Goal: Task Accomplishment & Management: Manage account settings

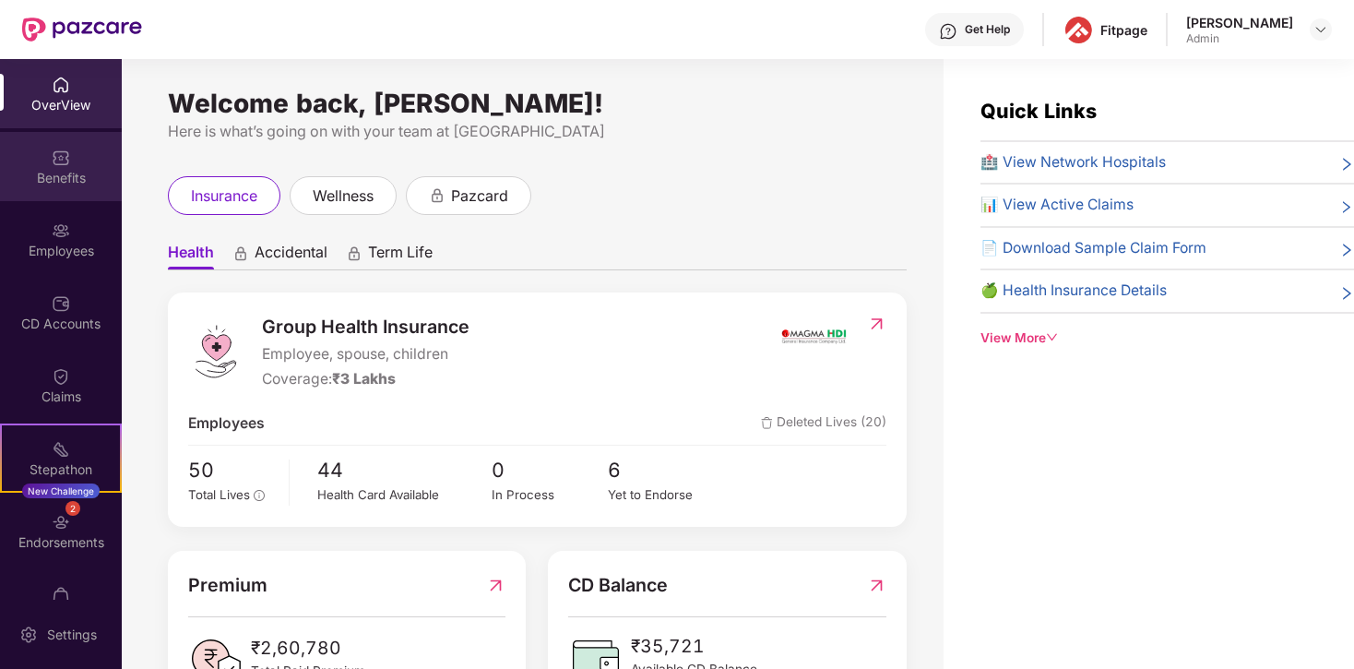
click at [60, 182] on div "Benefits" at bounding box center [61, 178] width 122 height 18
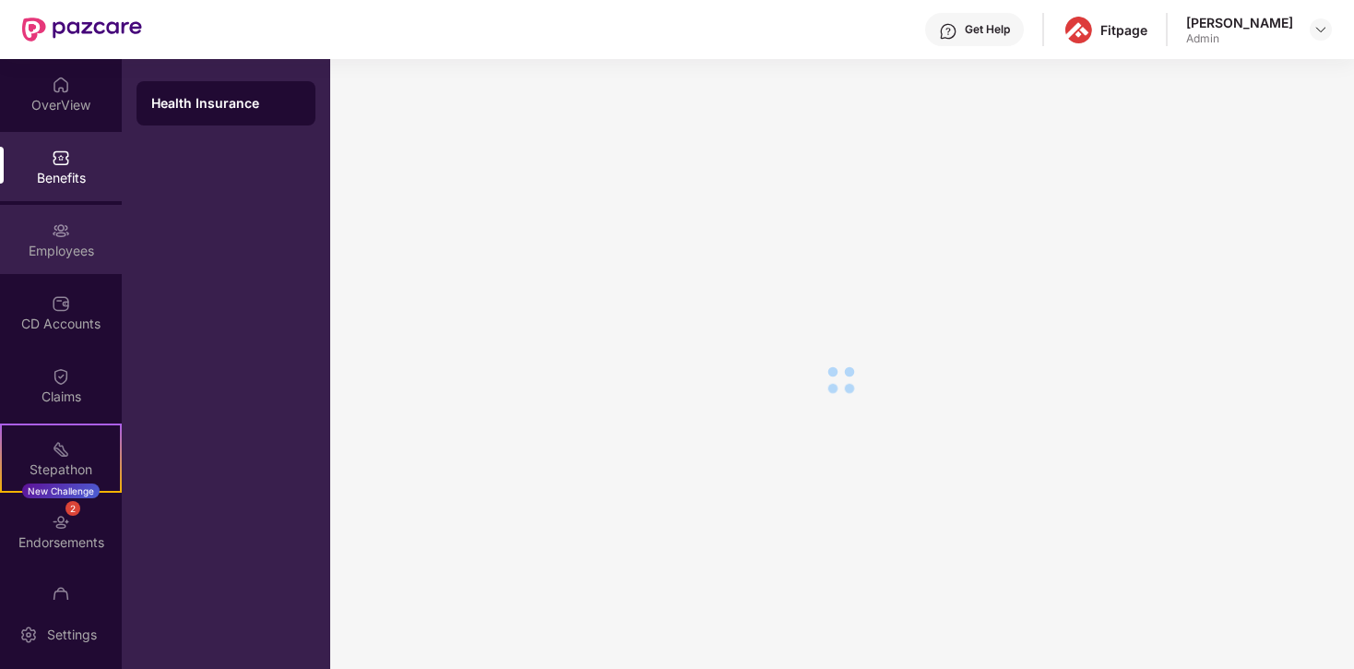
click at [60, 224] on img at bounding box center [61, 230] width 18 height 18
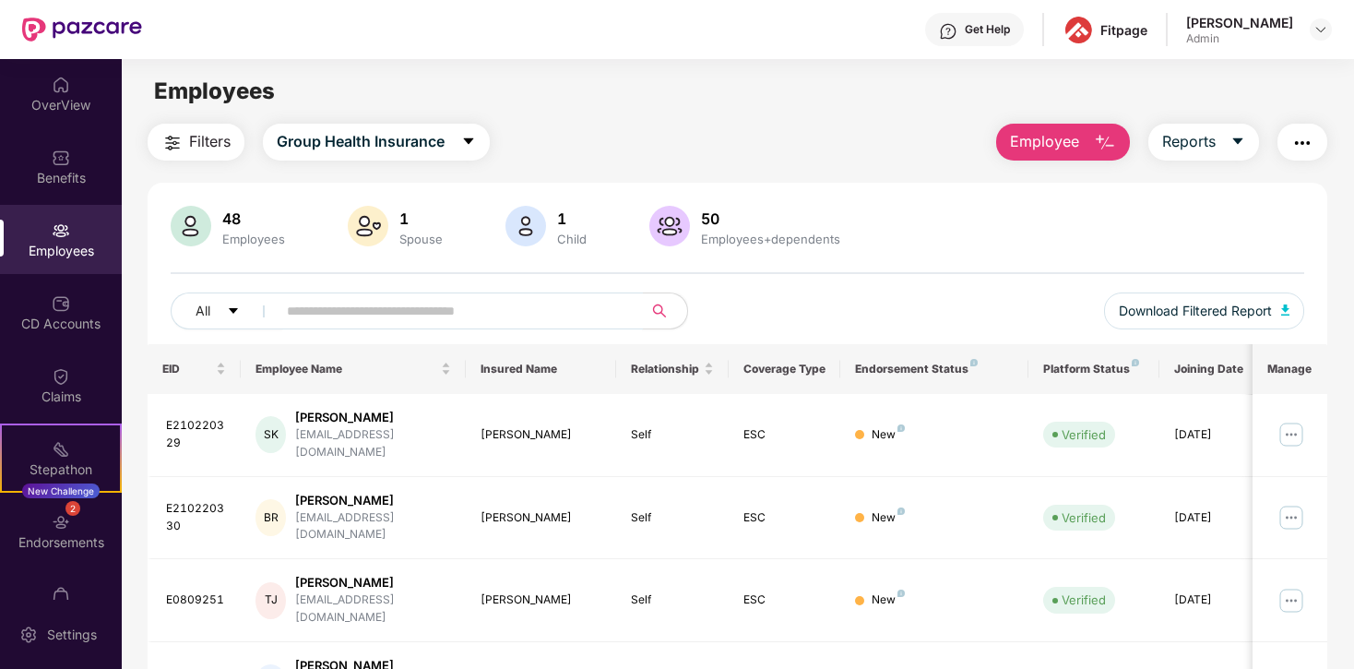
click at [360, 301] on input "text" at bounding box center [452, 311] width 331 height 28
type input "*****"
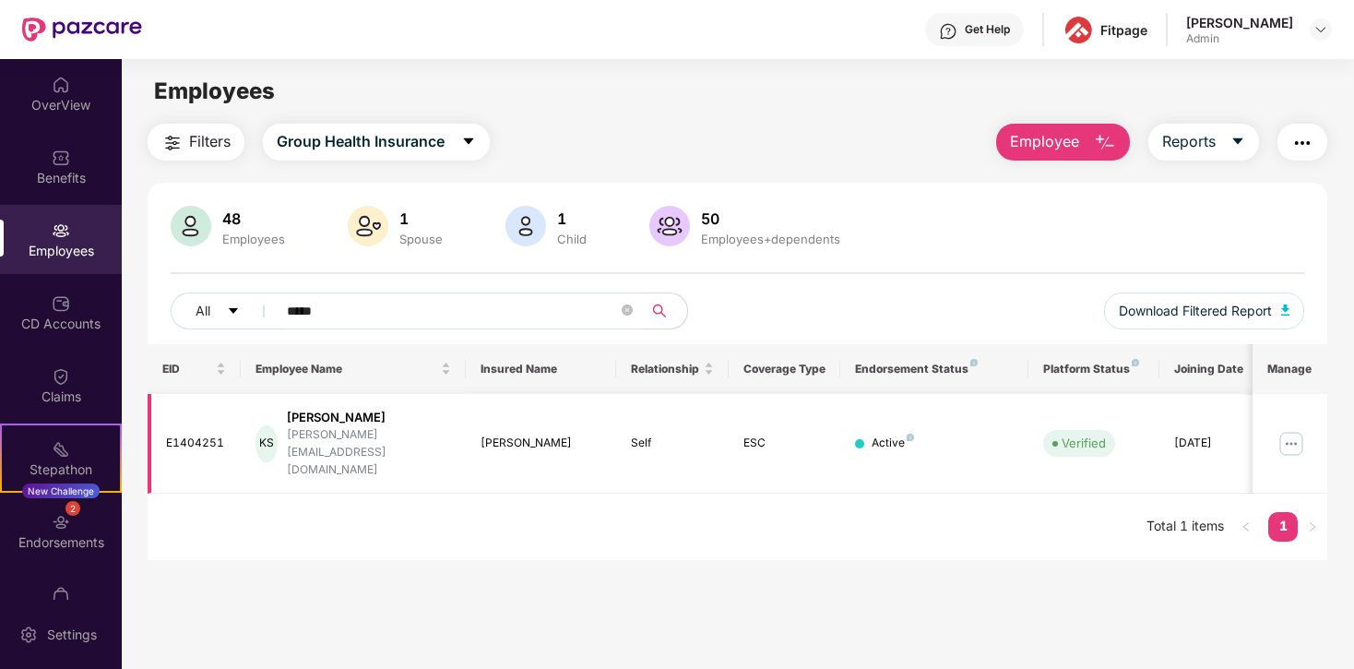
click at [1300, 429] on img at bounding box center [1291, 444] width 30 height 30
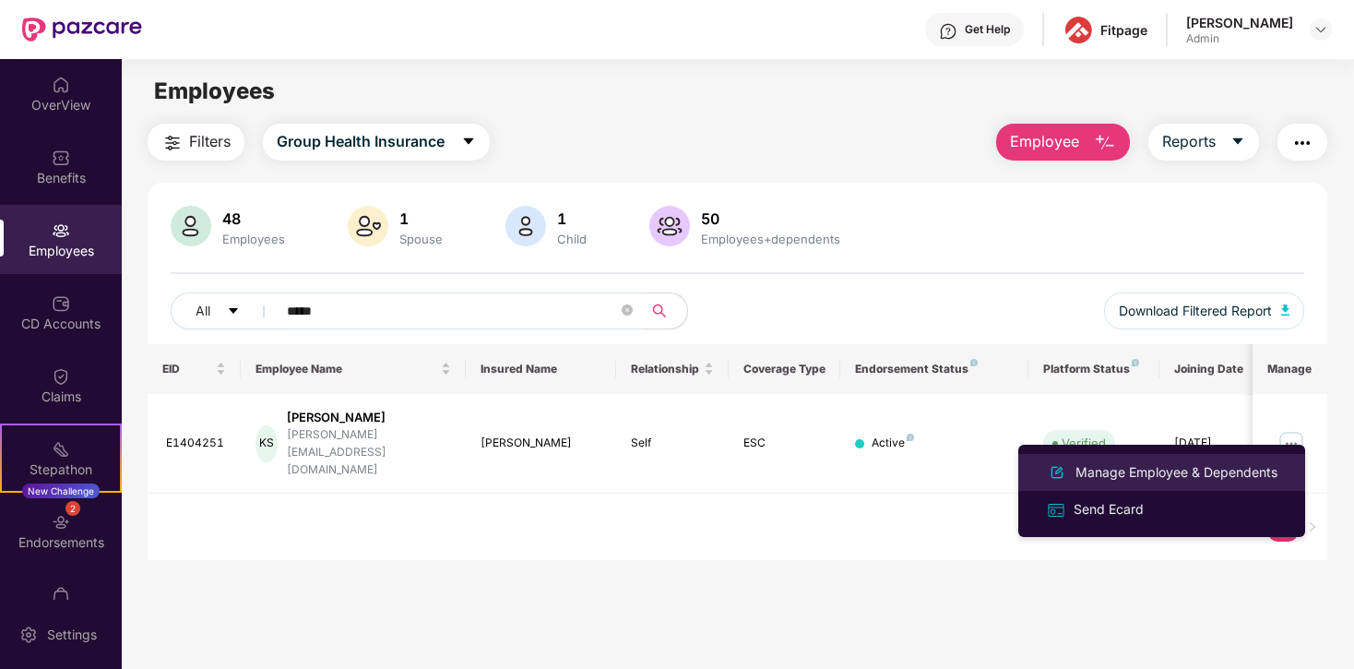
click at [1104, 466] on div "Manage Employee & Dependents" at bounding box center [1175, 472] width 209 height 20
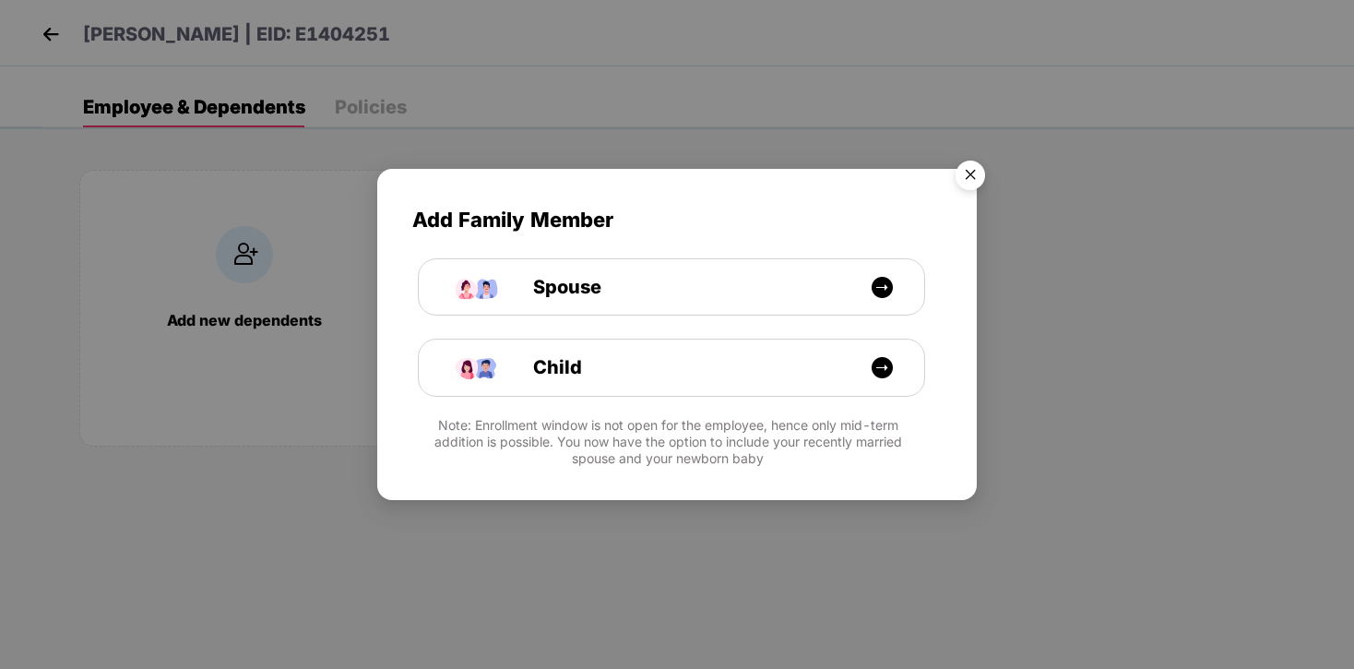
click at [969, 172] on img "Close" at bounding box center [970, 178] width 52 height 52
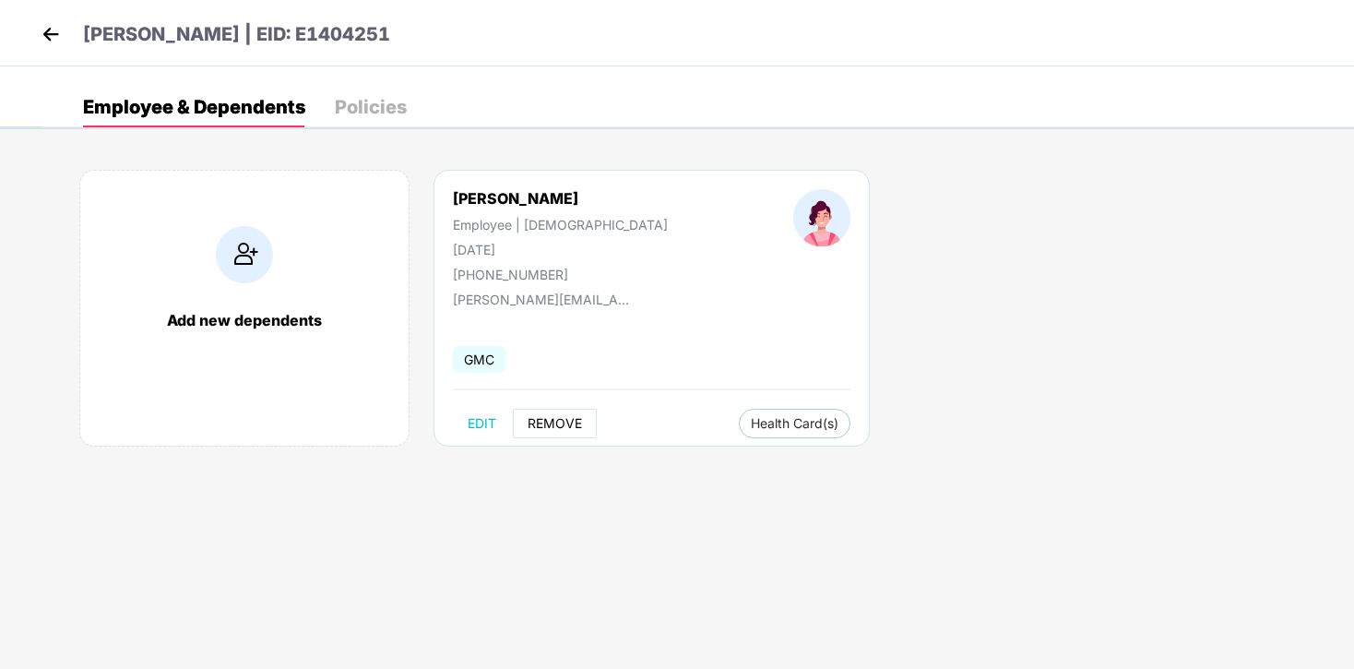
click at [560, 431] on button "REMOVE" at bounding box center [555, 423] width 84 height 30
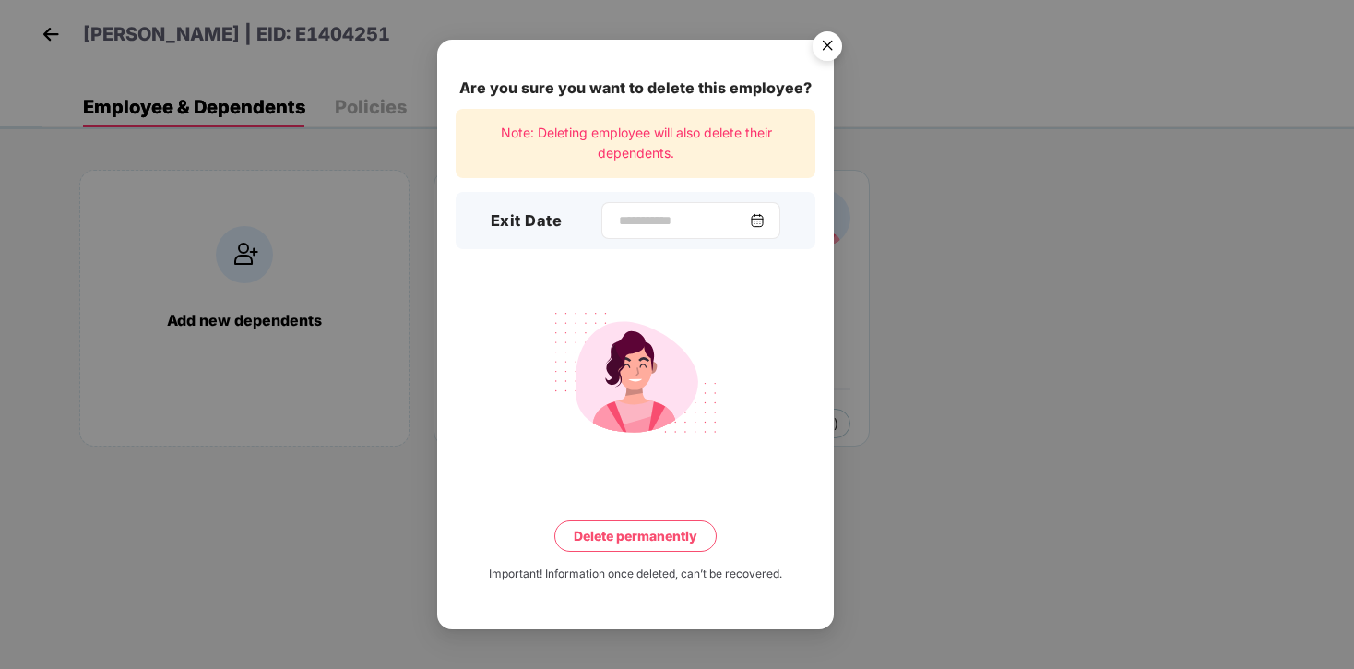
click at [762, 223] on img at bounding box center [757, 220] width 15 height 15
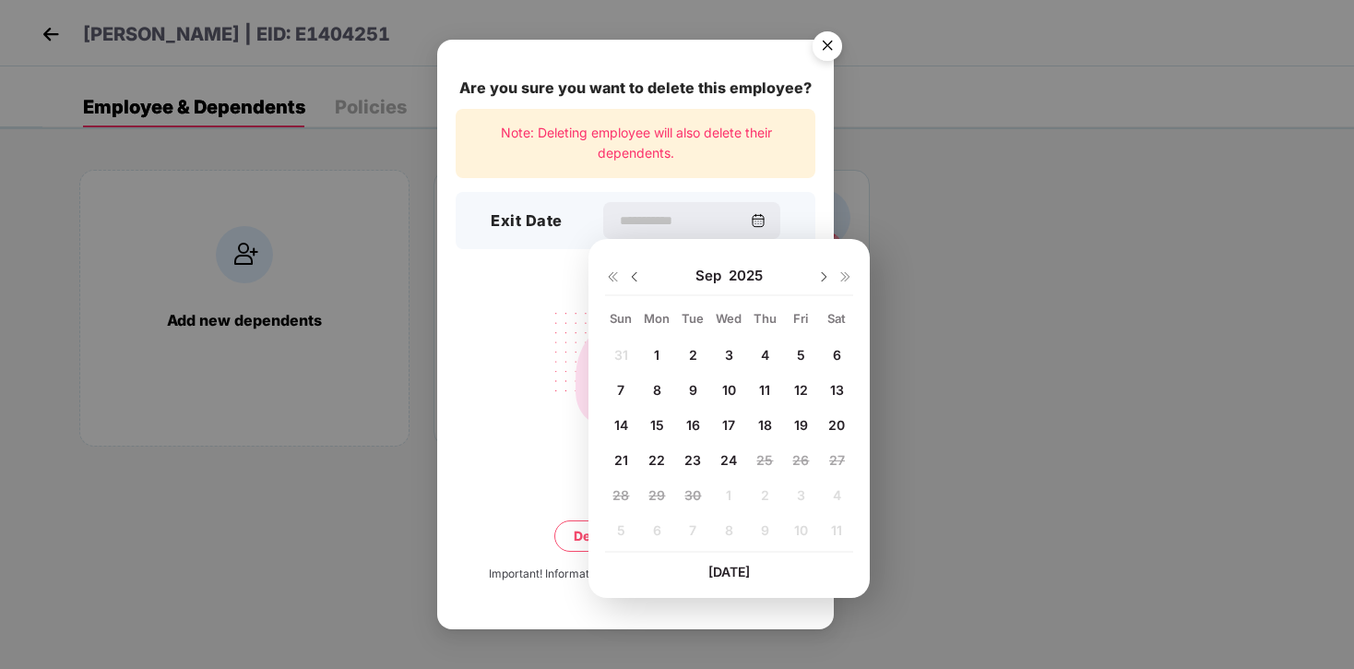
click at [733, 458] on span "24" at bounding box center [728, 460] width 17 height 16
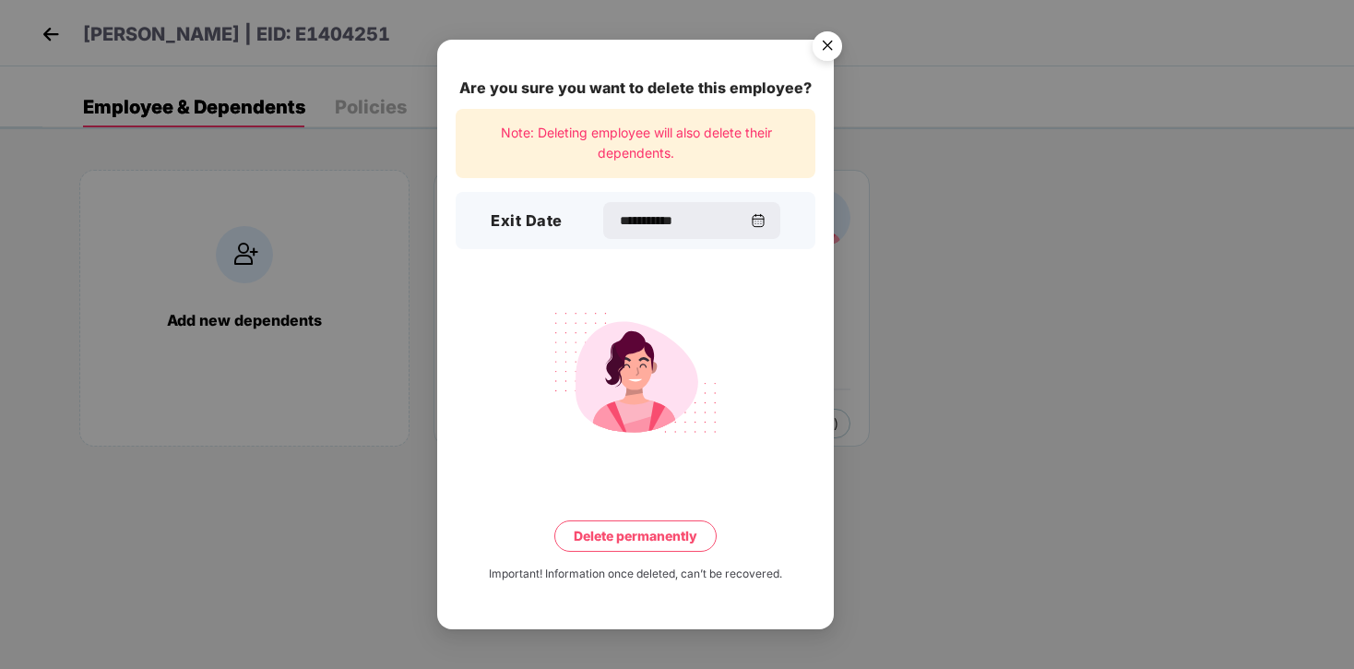
type input "**********"
click at [660, 531] on button "Delete permanently" at bounding box center [635, 535] width 162 height 31
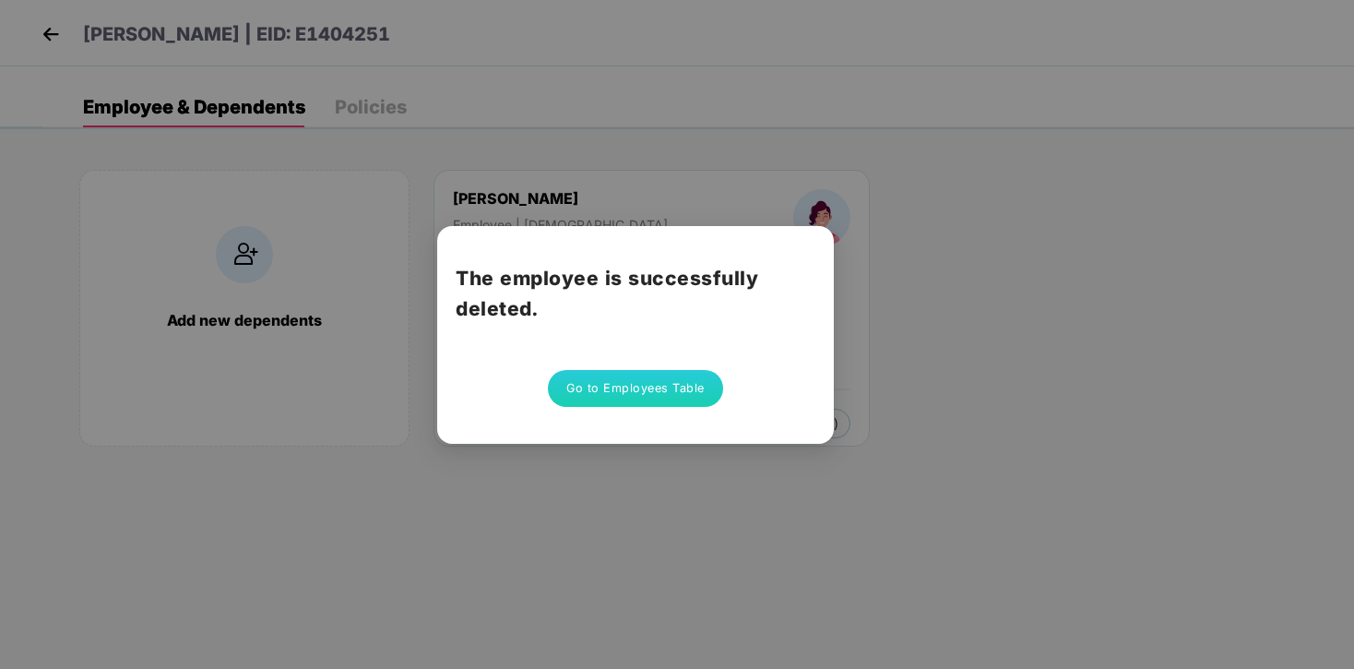
click at [605, 383] on button "Go to Employees Table" at bounding box center [635, 388] width 175 height 37
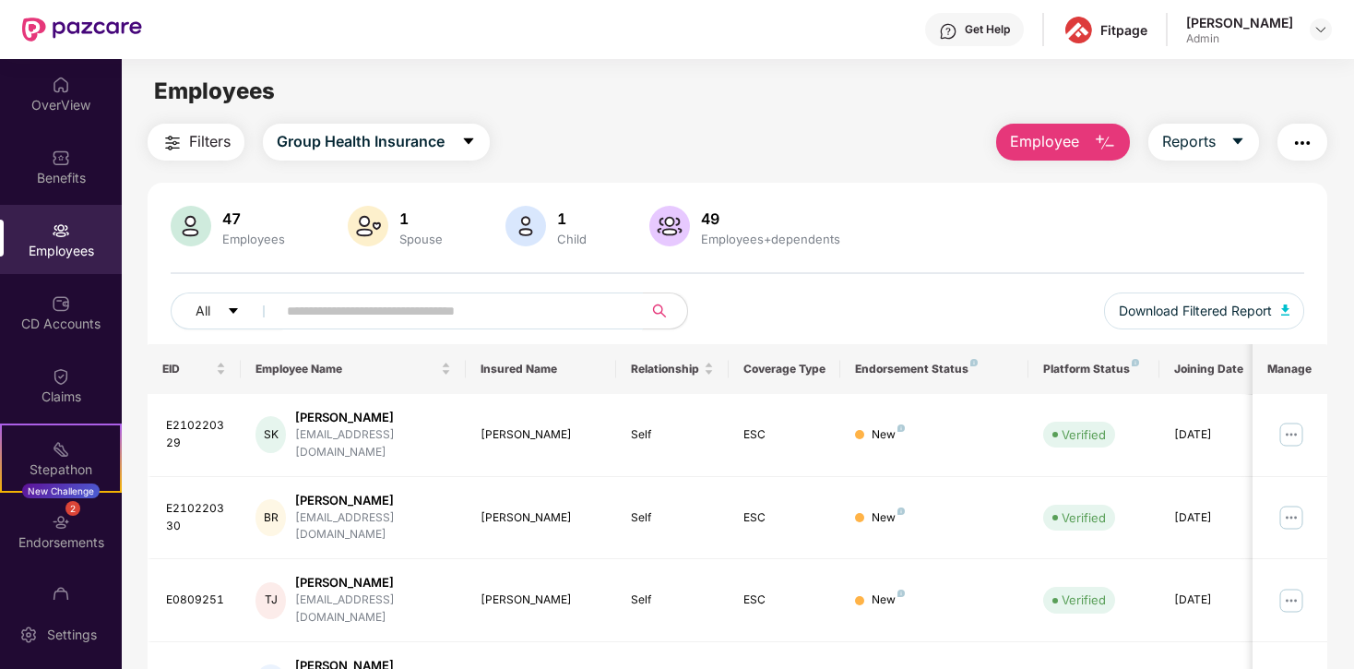
click at [312, 306] on input "text" at bounding box center [452, 311] width 331 height 28
type input "******"
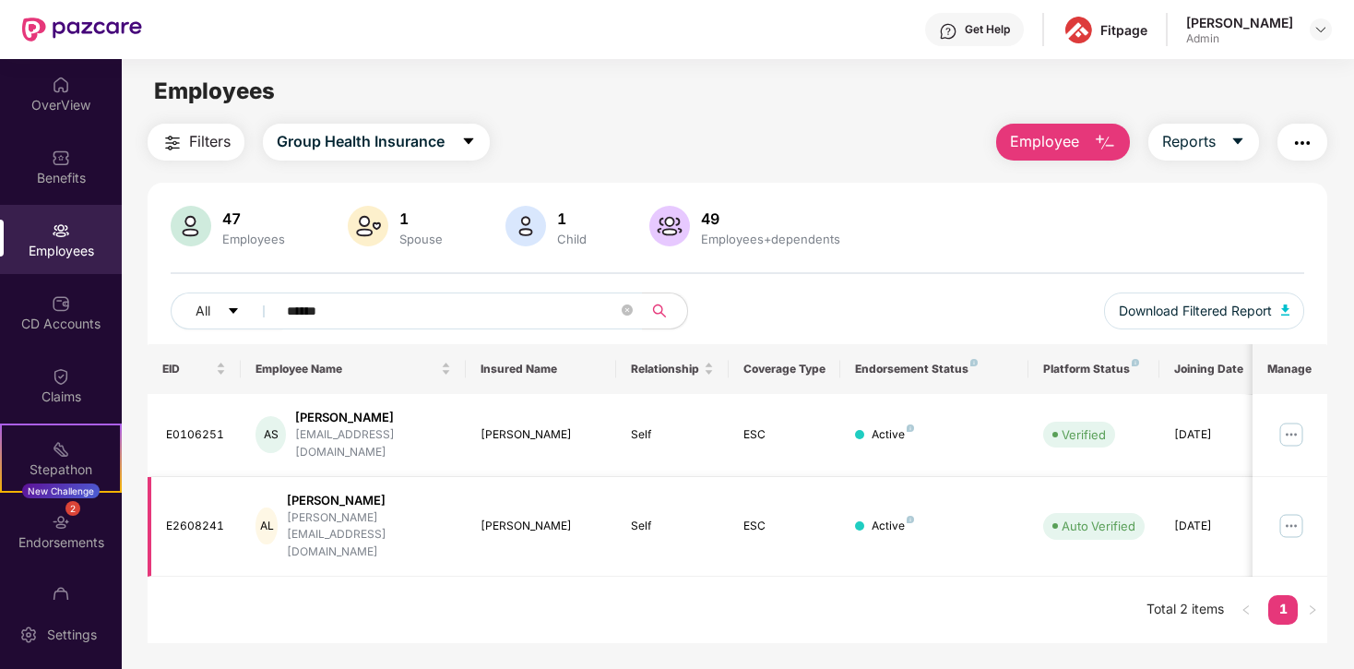
click at [1284, 511] on img at bounding box center [1291, 526] width 30 height 30
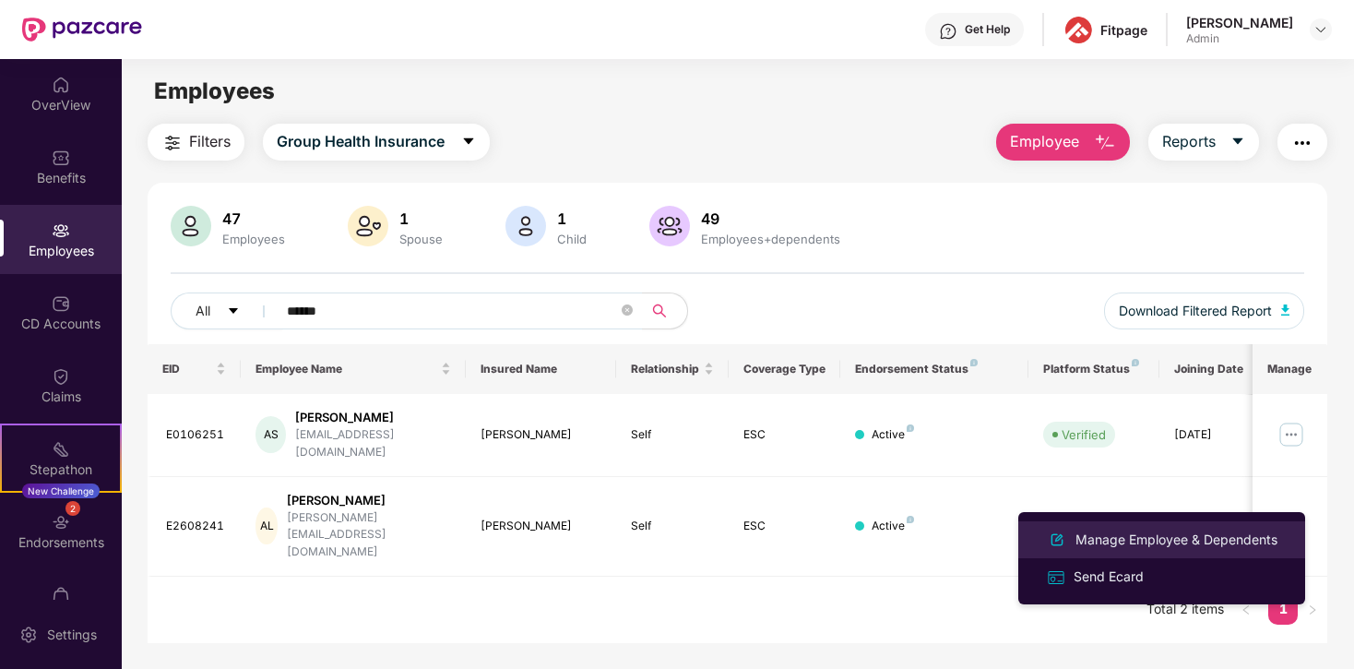
click at [1118, 543] on div "Manage Employee & Dependents" at bounding box center [1175, 539] width 209 height 20
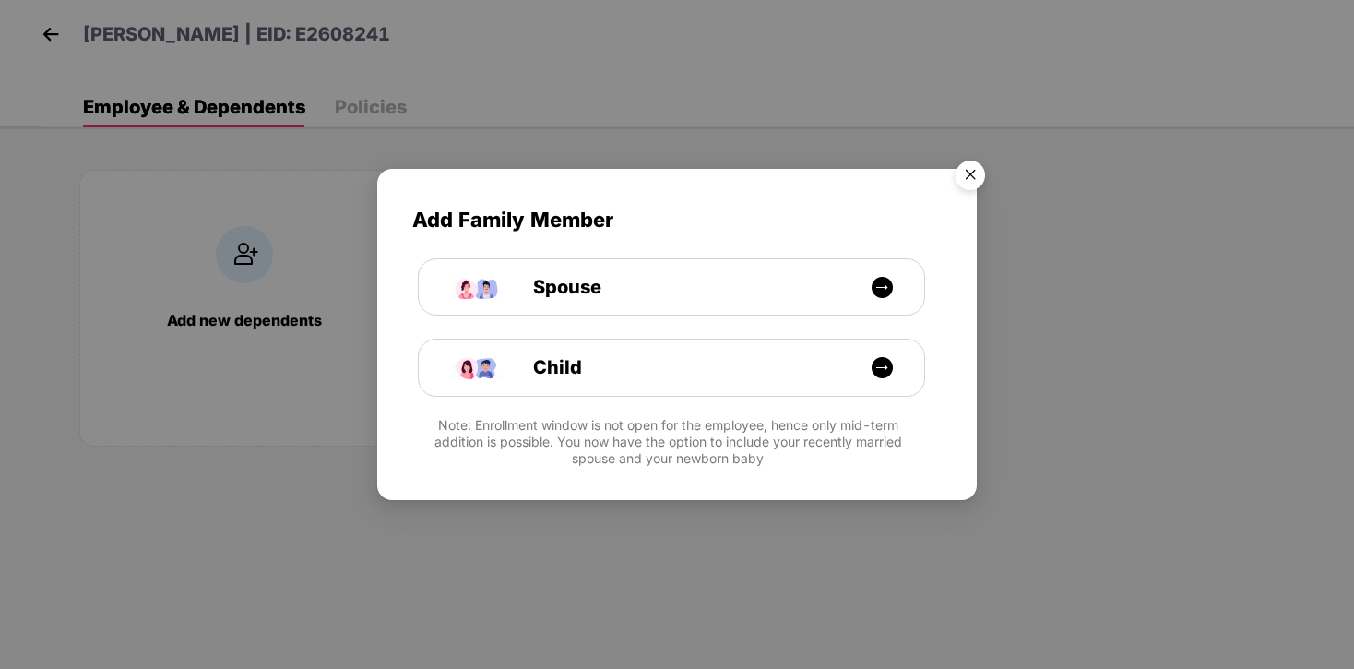
click at [976, 172] on img "Close" at bounding box center [970, 178] width 52 height 52
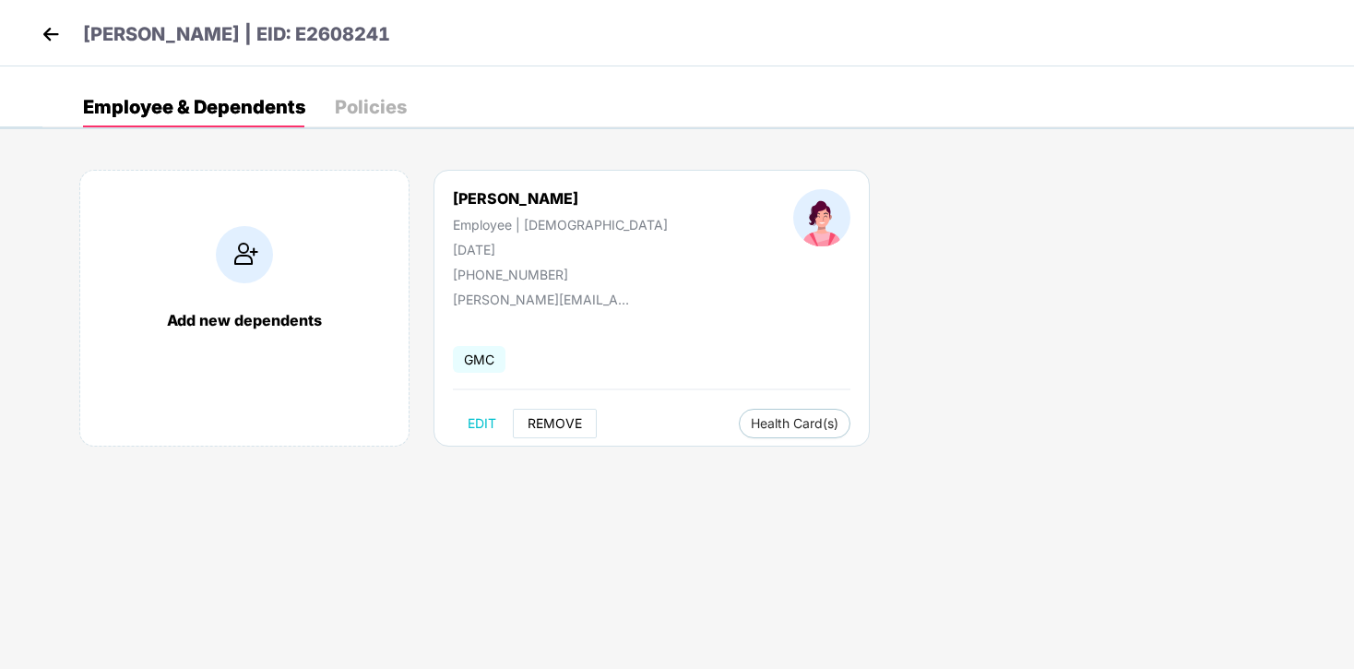
click at [547, 416] on span "REMOVE" at bounding box center [554, 423] width 54 height 15
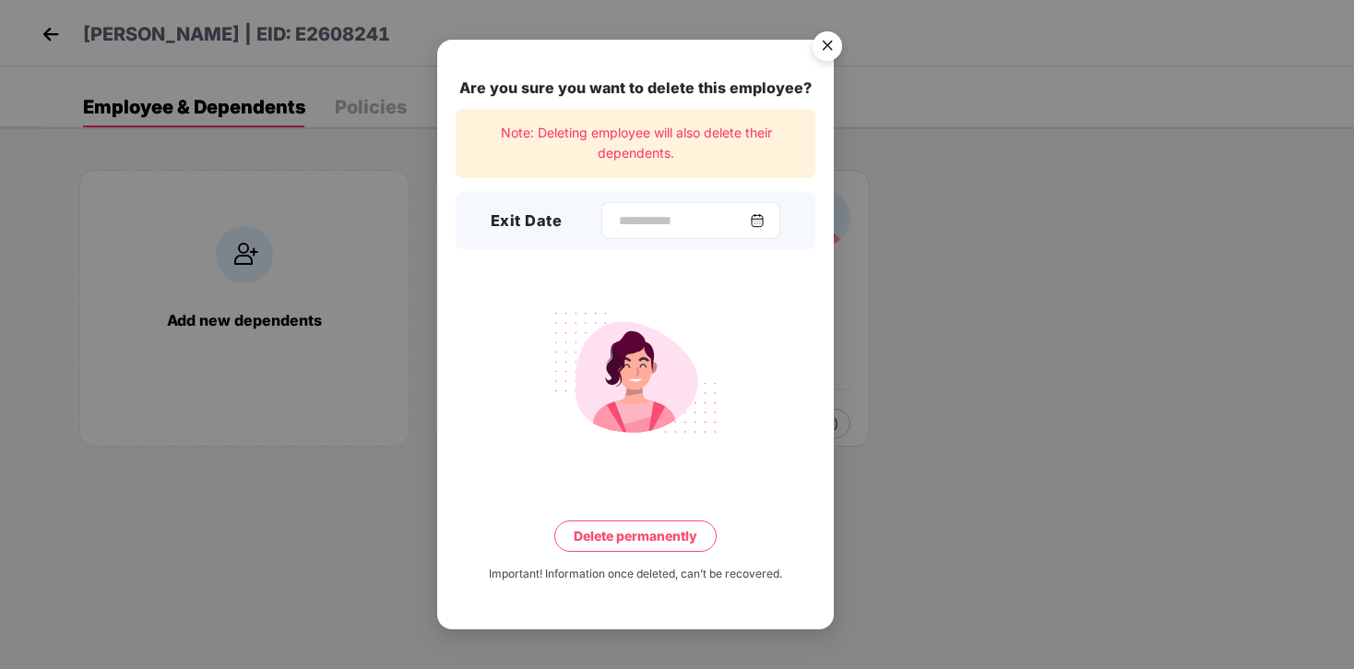
click at [764, 215] on img at bounding box center [757, 220] width 15 height 15
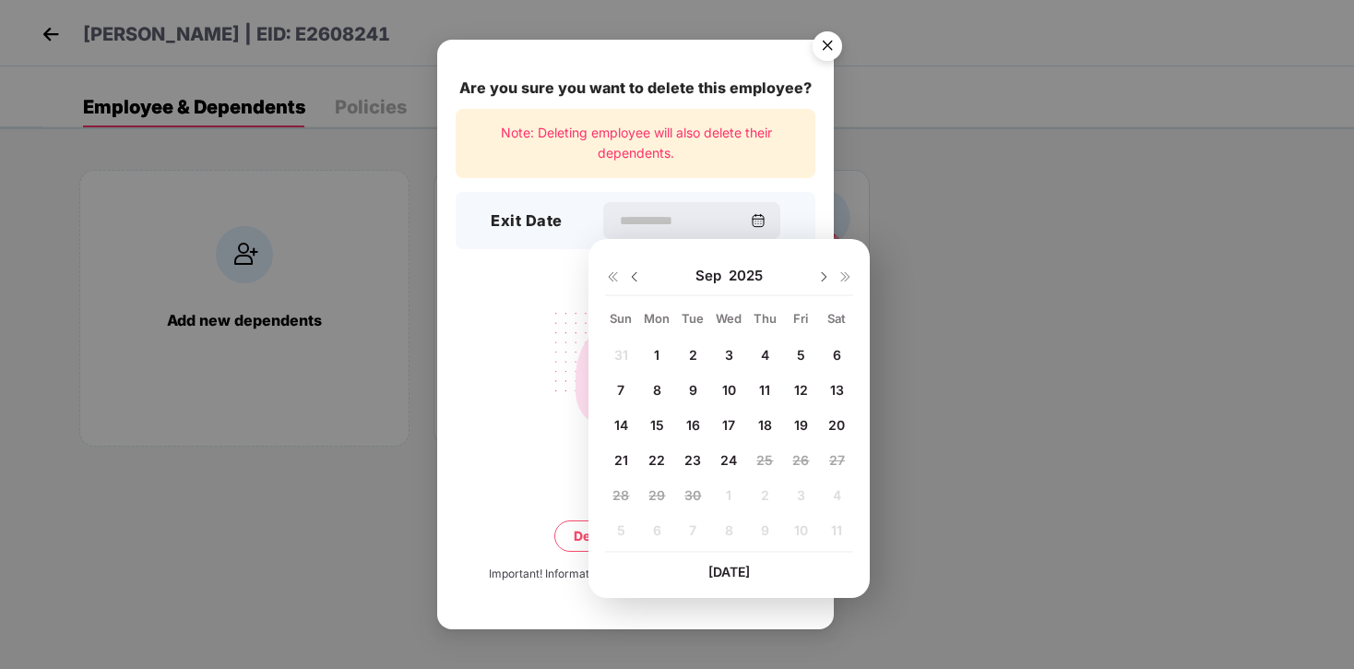
click at [722, 456] on span "24" at bounding box center [728, 460] width 17 height 16
type input "**********"
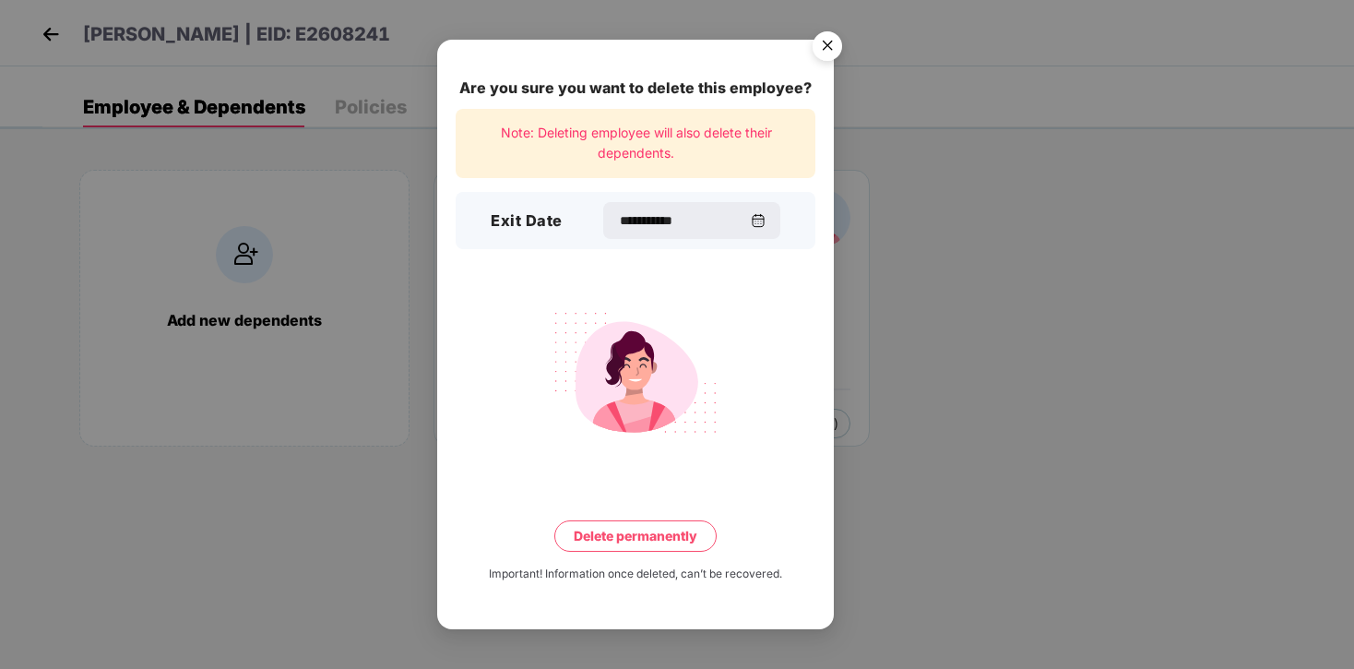
click at [617, 542] on button "Delete permanently" at bounding box center [635, 535] width 162 height 31
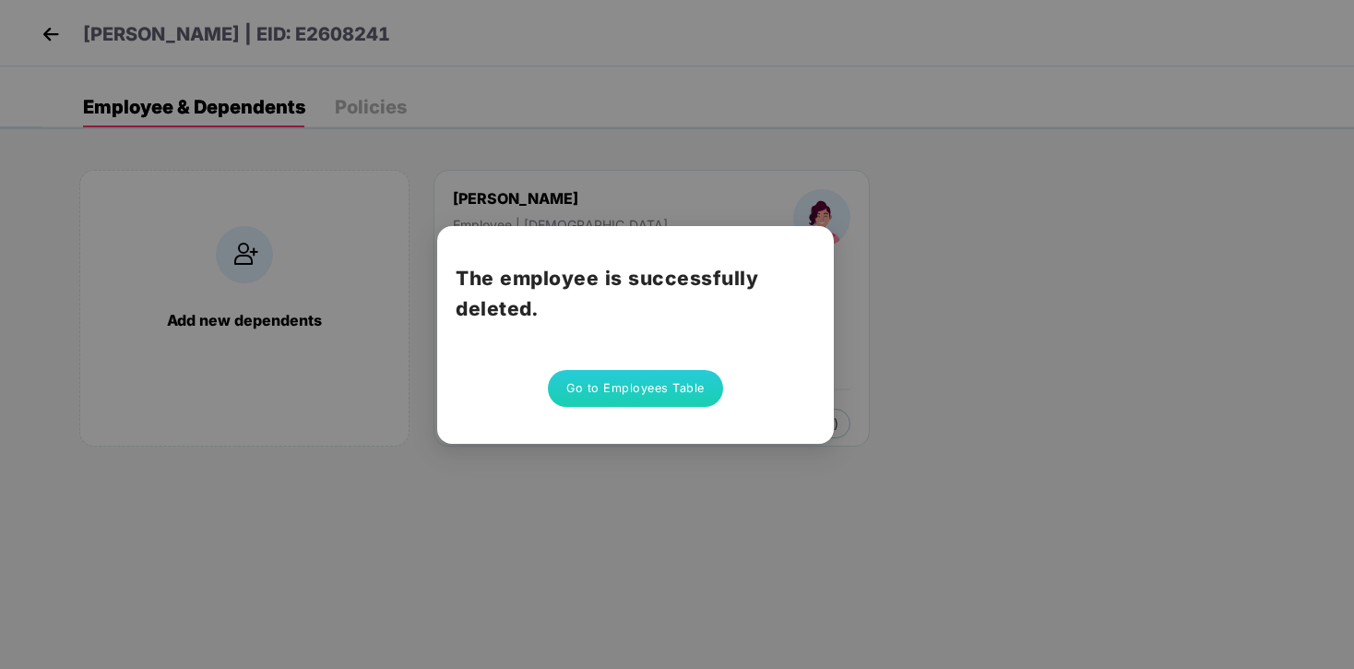
click at [638, 383] on button "Go to Employees Table" at bounding box center [635, 388] width 175 height 37
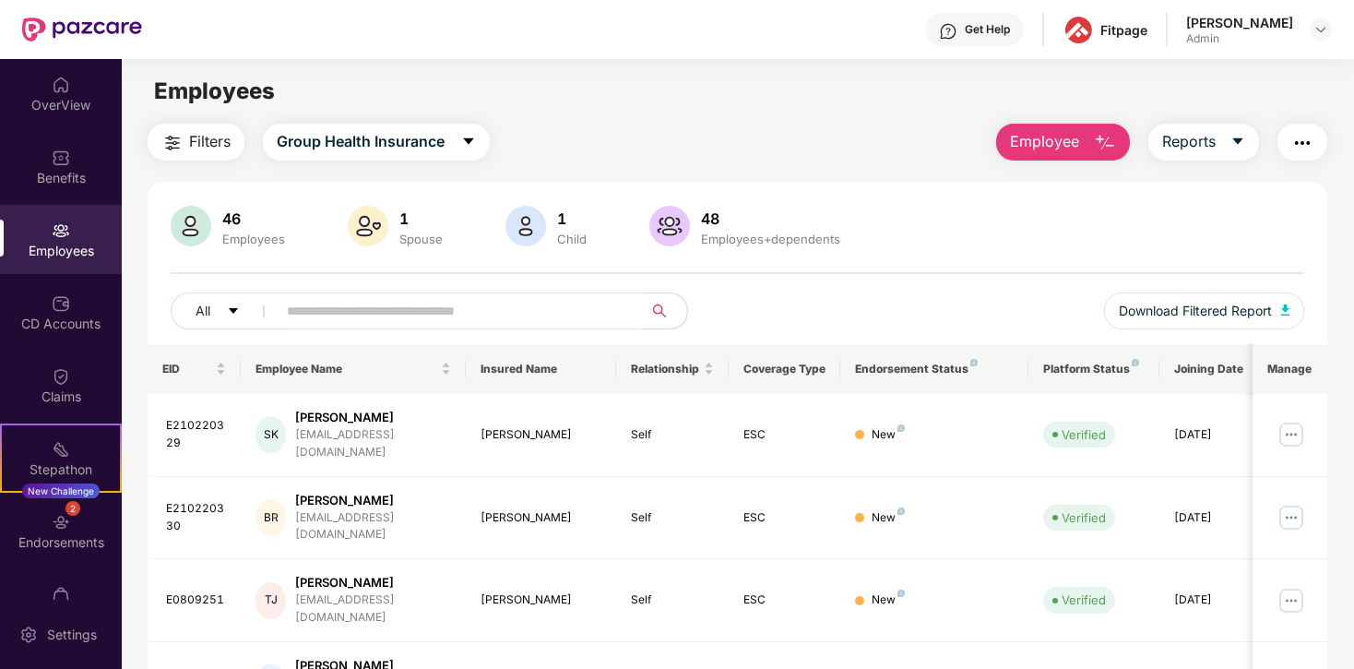
click at [62, 222] on img at bounding box center [61, 230] width 18 height 18
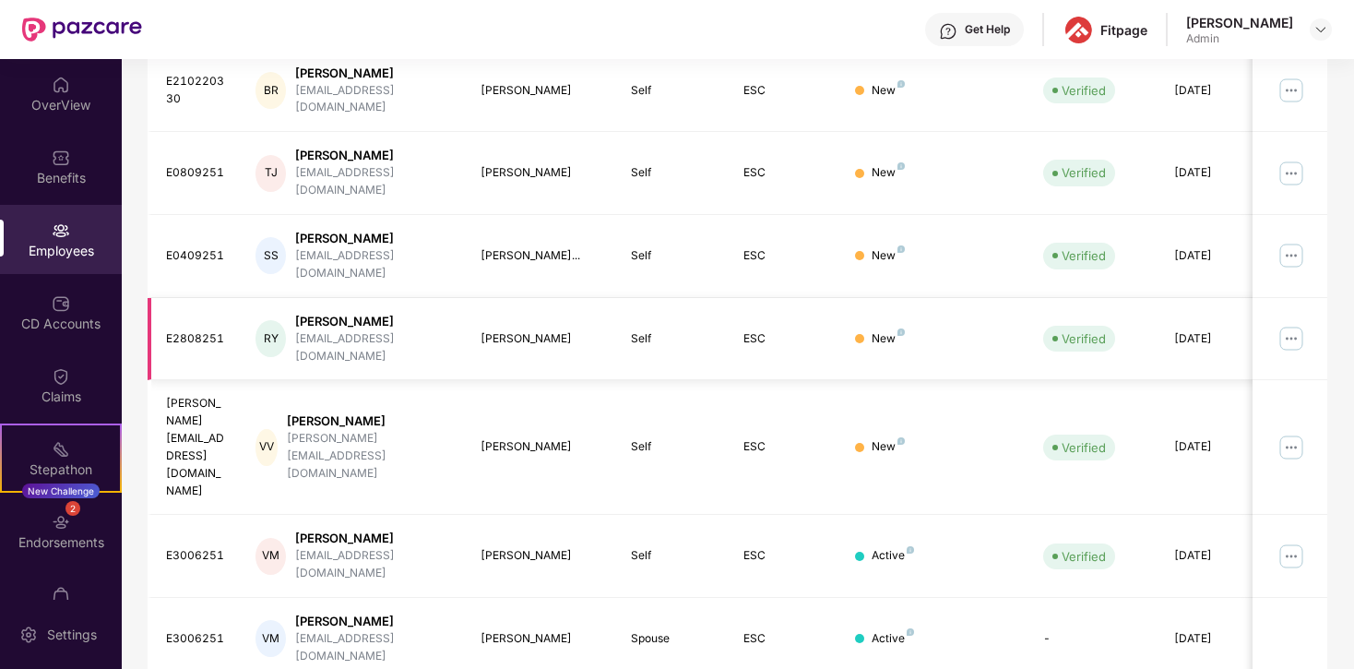
scroll to position [465, 0]
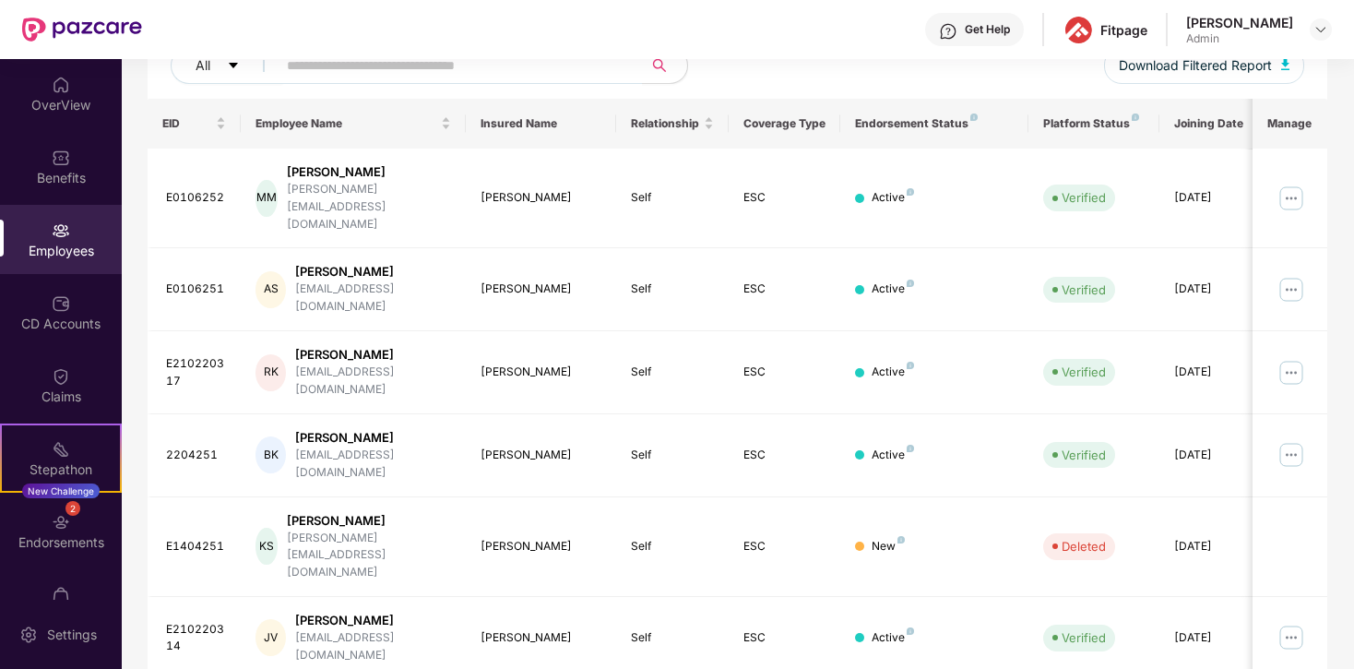
scroll to position [241, 0]
